Goal: Check status: Check status

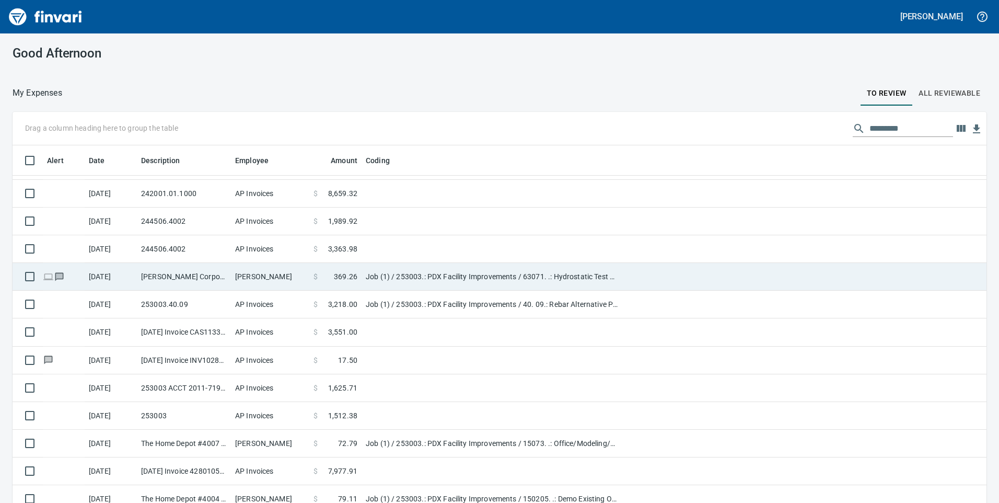
scroll to position [207, 0]
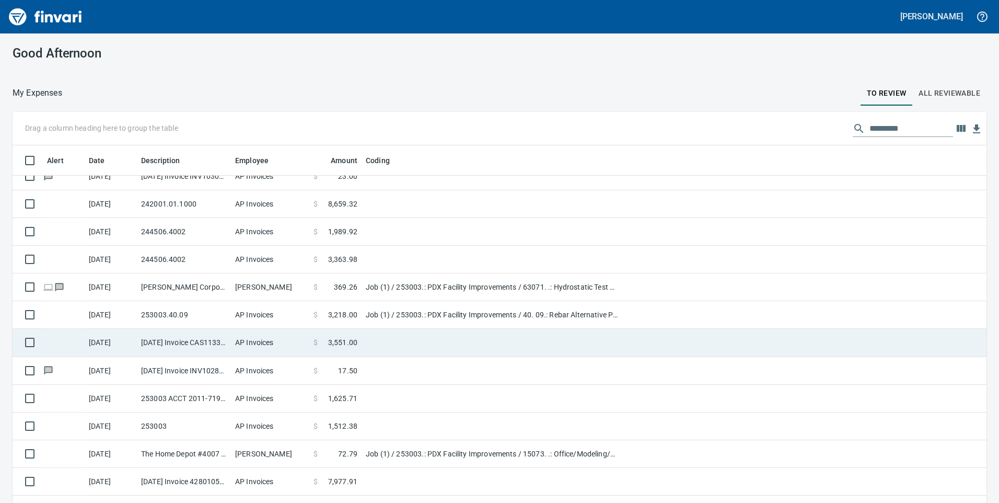
click at [208, 345] on td "[DATE] Invoice CAS113374 from Cascade Geosynthetics (1-30570)" at bounding box center [184, 343] width 94 height 28
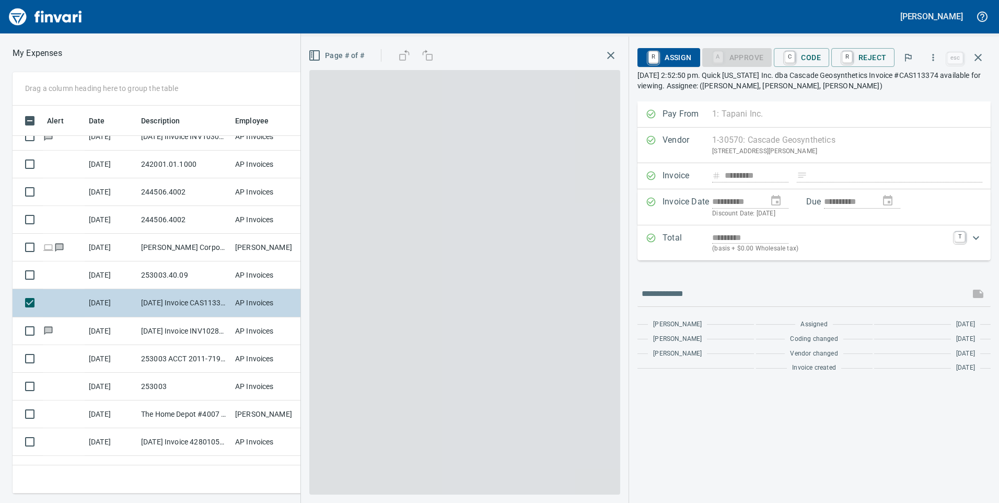
scroll to position [380, 697]
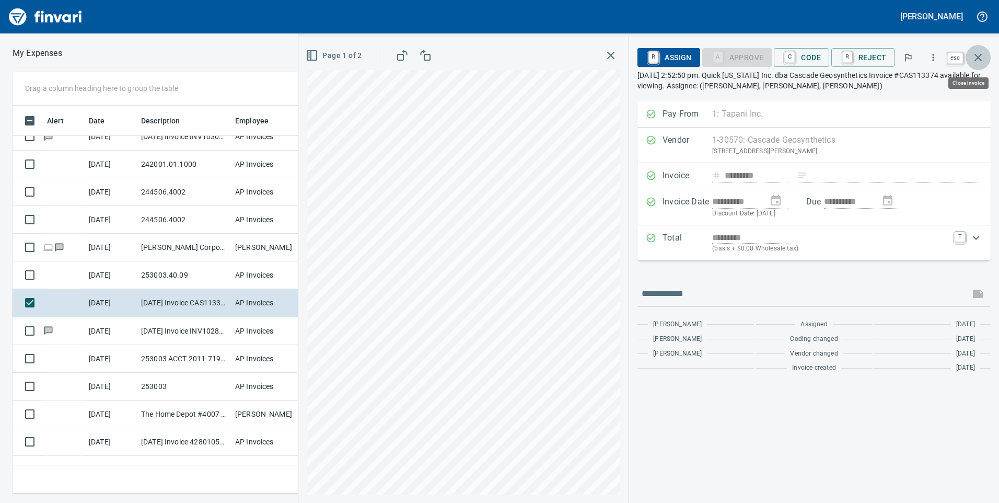
click at [977, 57] on icon "button" at bounding box center [977, 57] width 7 height 7
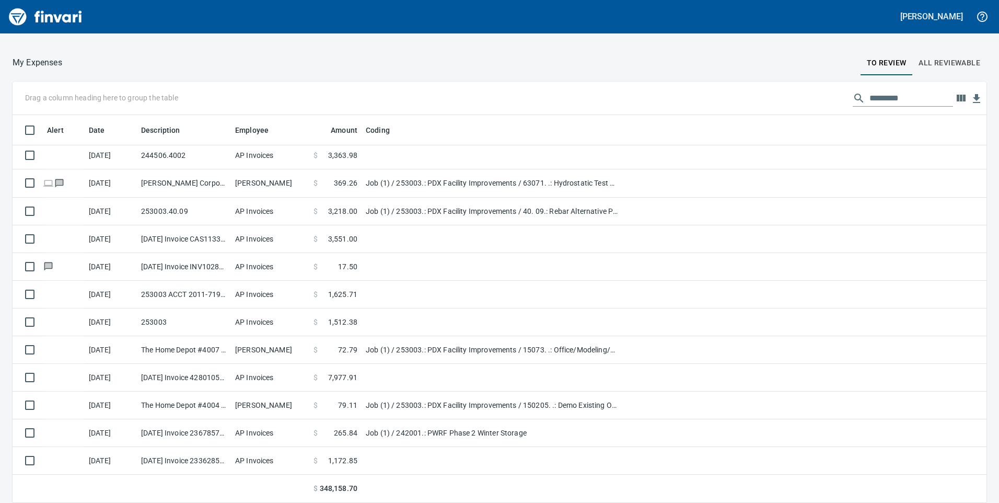
scroll to position [380, 950]
